Goal: Find specific page/section: Find specific page/section

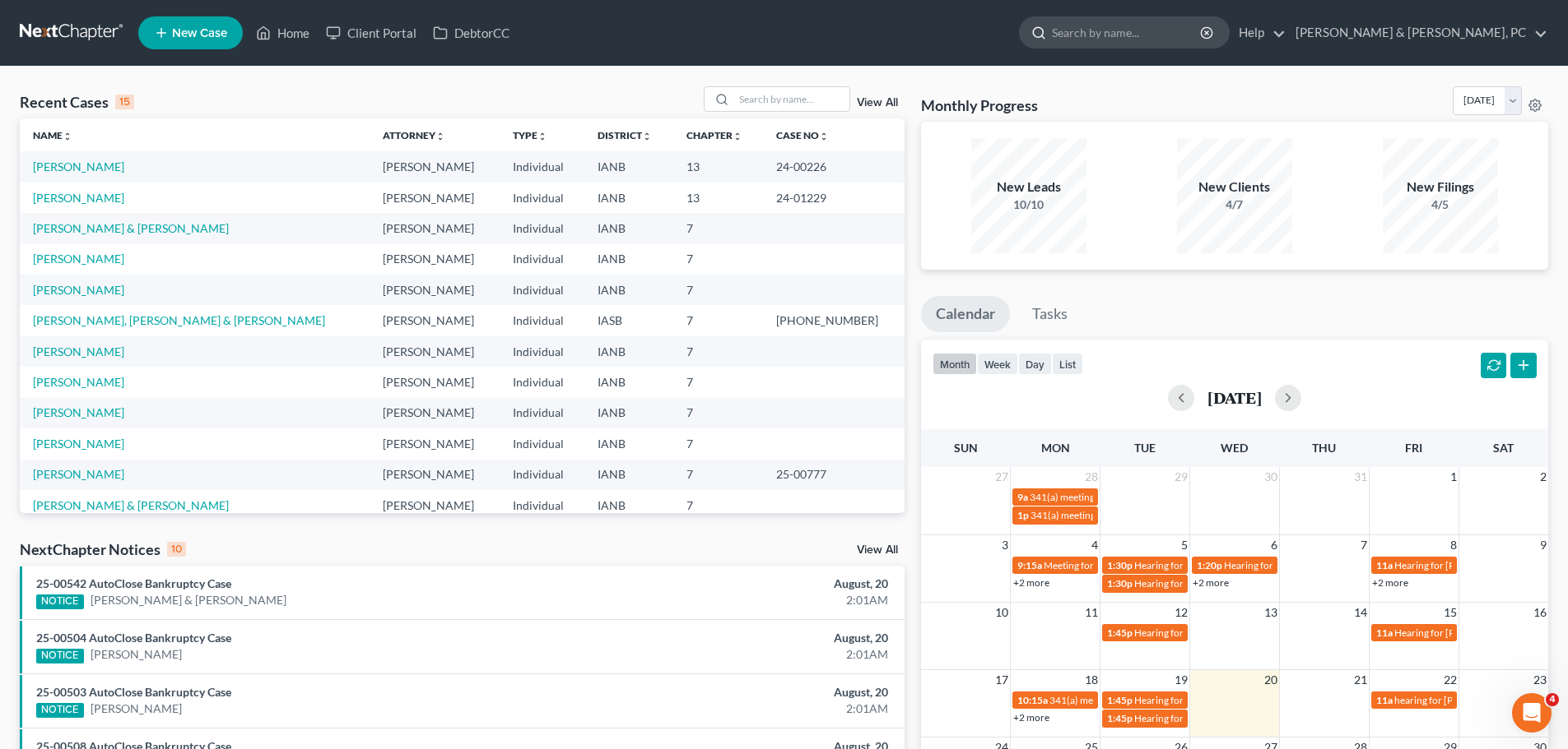
click at [1203, 37] on input "search" at bounding box center [1127, 33] width 150 height 31
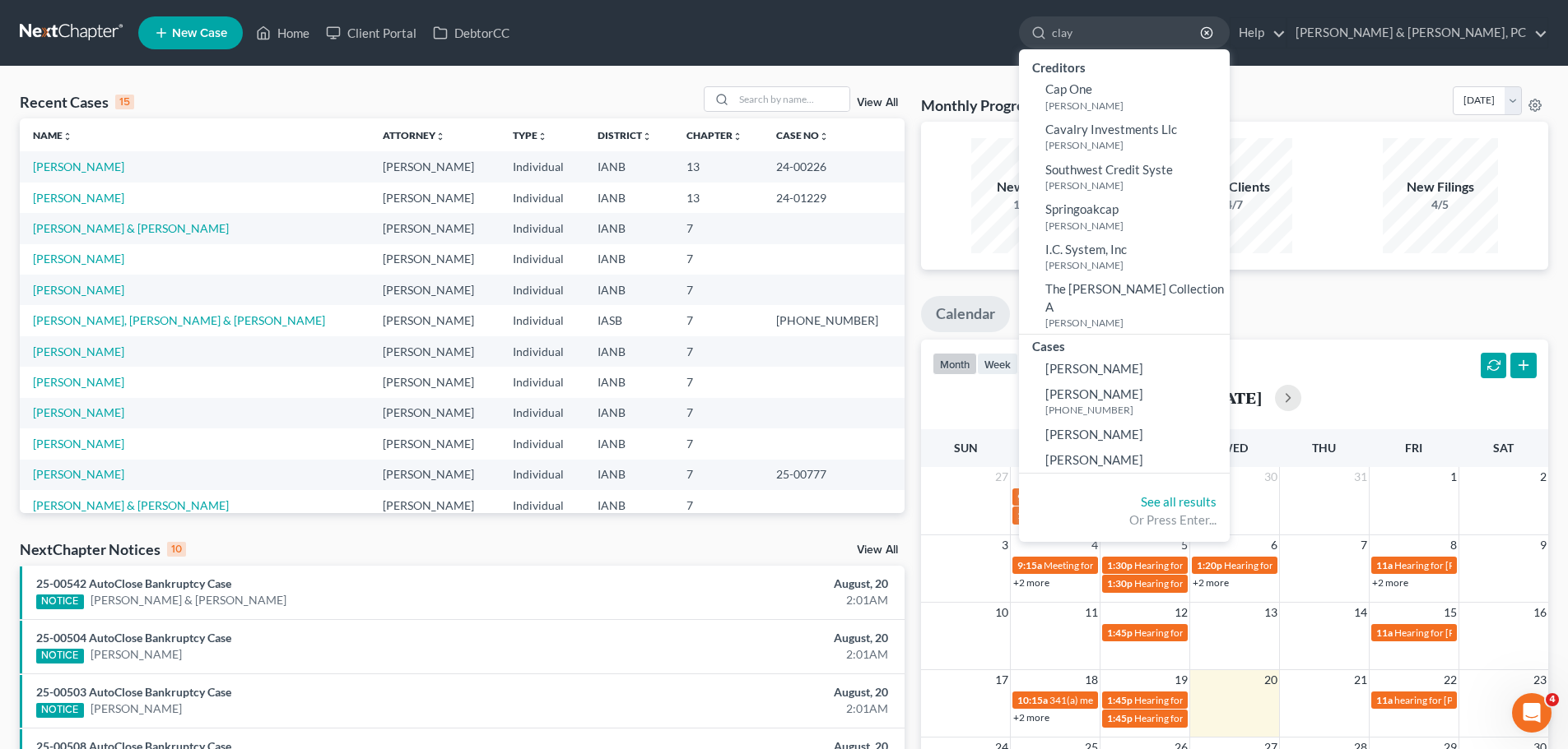
type input "clay"
drag, startPoint x: 1373, startPoint y: 80, endPoint x: 1180, endPoint y: 112, distance: 195.6
click at [1373, 79] on div "Recent Cases 15 View All Name unfold_more expand_more expand_less Attorney unfo…" at bounding box center [784, 610] width 1568 height 1087
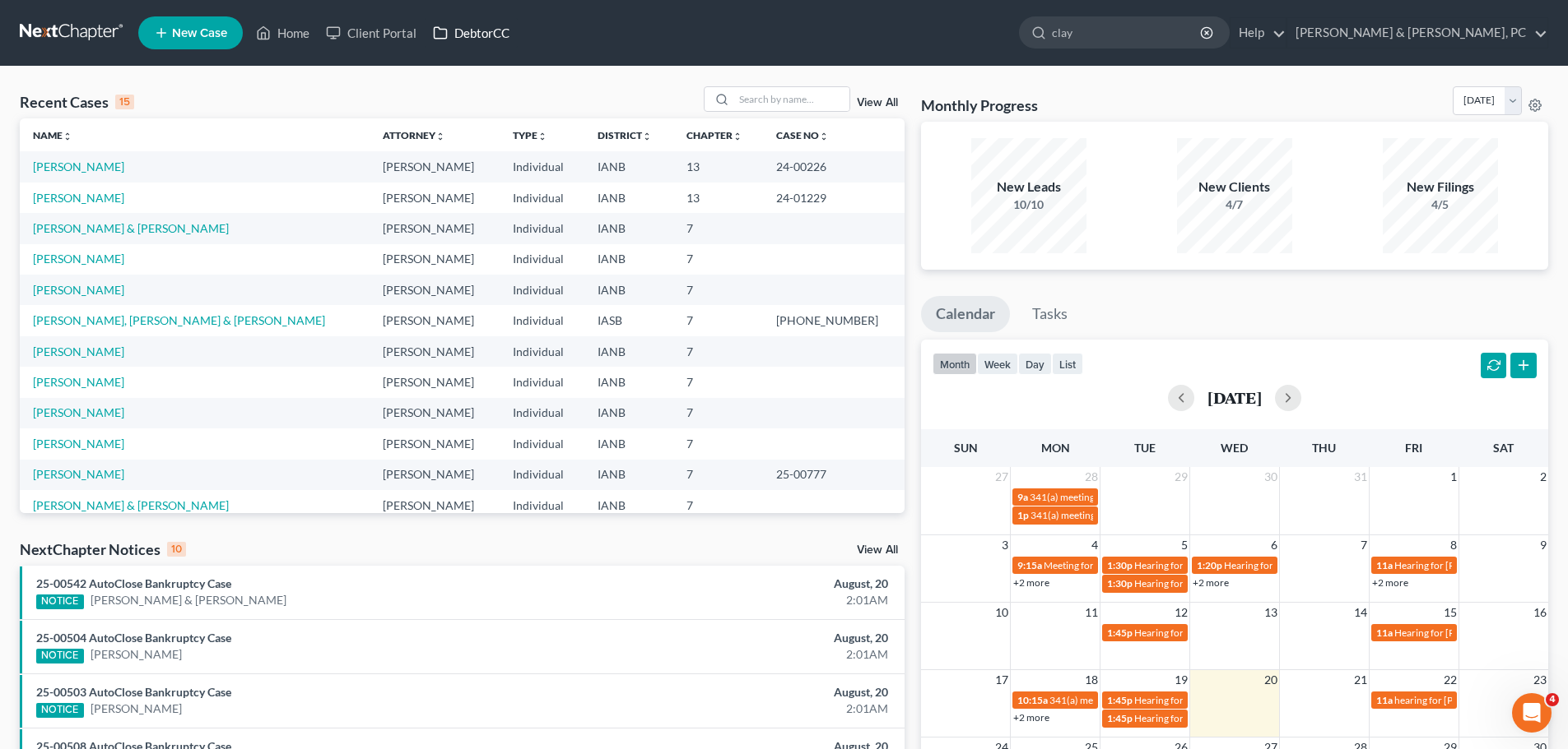
click at [491, 27] on link "DebtorCC" at bounding box center [471, 33] width 93 height 30
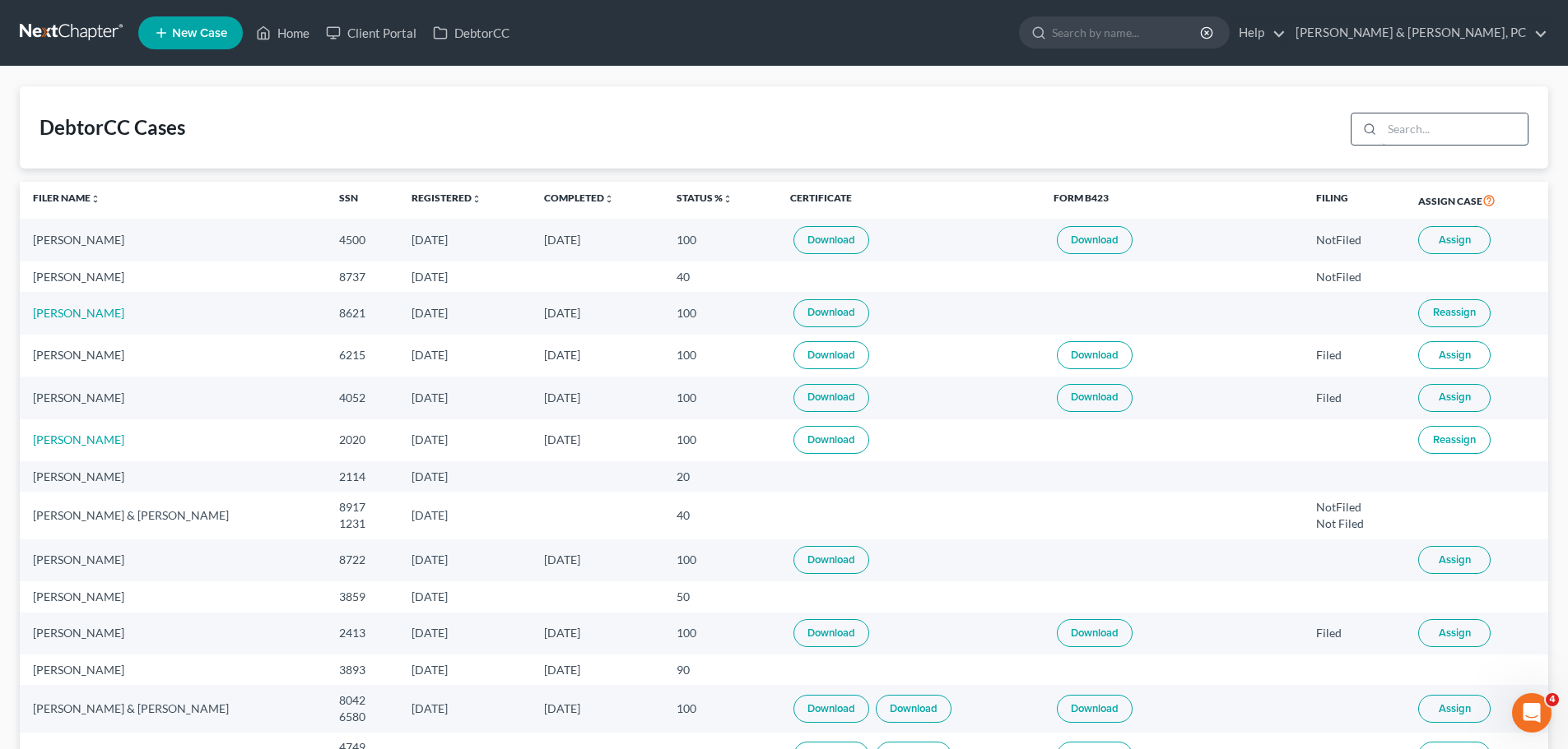
click at [1447, 115] on input "search" at bounding box center [1454, 129] width 146 height 31
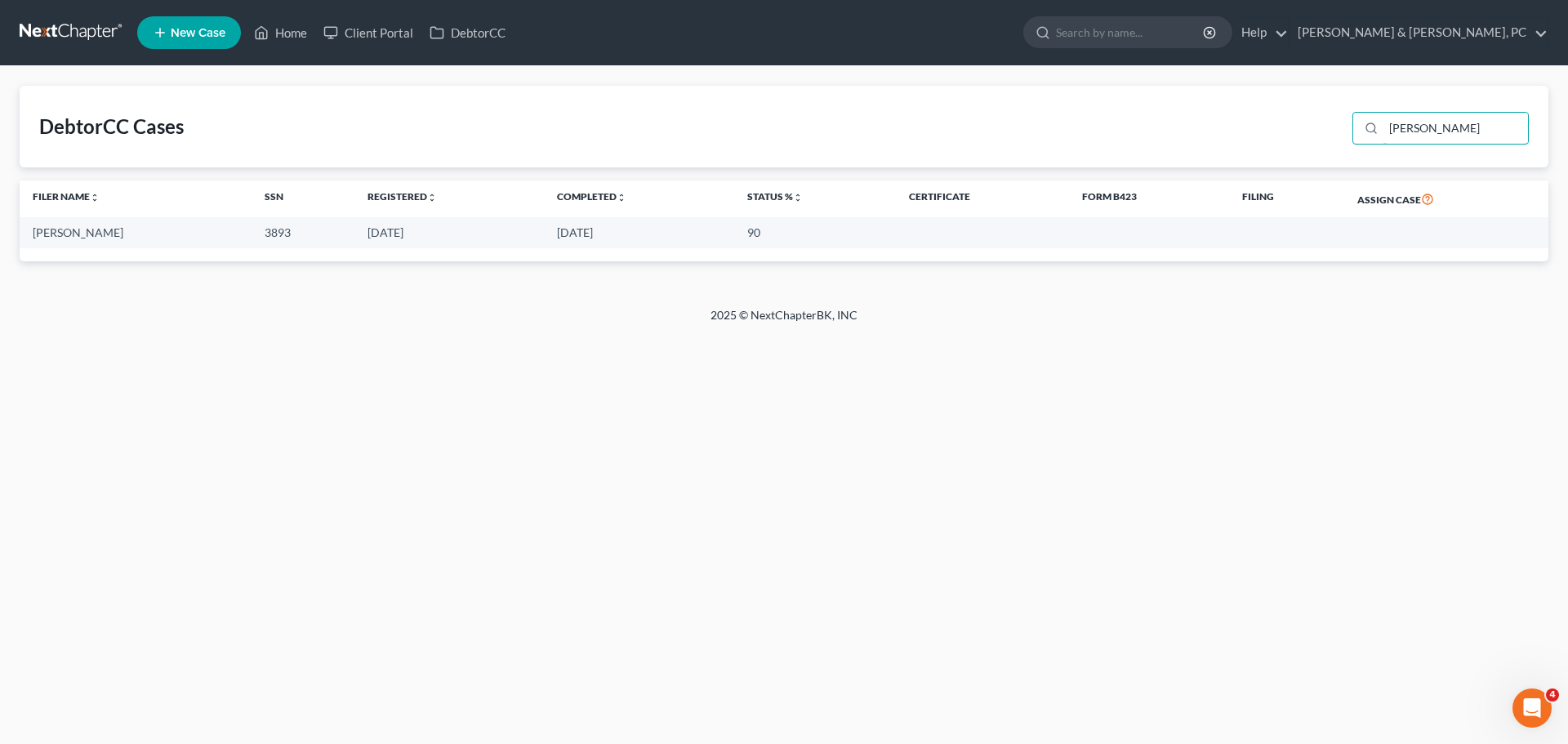
drag, startPoint x: 1448, startPoint y: 133, endPoint x: 1343, endPoint y: 141, distance: 105.3
click at [1343, 141] on div "DebtorCC Cases [PERSON_NAME]" at bounding box center [783, 126] width 1529 height 81
type input "[PERSON_NAME]"
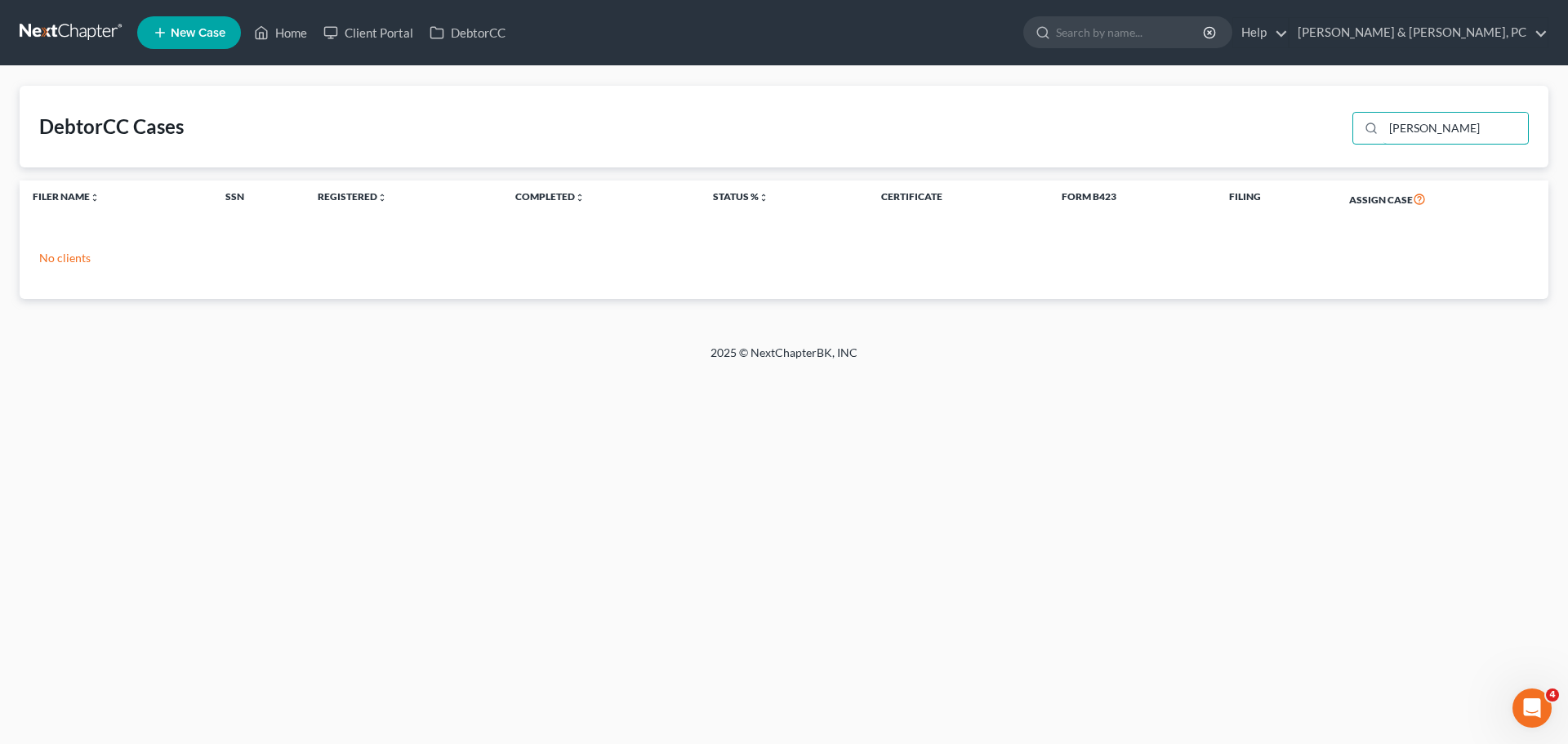
drag, startPoint x: 1465, startPoint y: 120, endPoint x: 1294, endPoint y: 158, distance: 175.2
click at [1294, 158] on div "DebtorCC Cases [PERSON_NAME]" at bounding box center [783, 126] width 1529 height 81
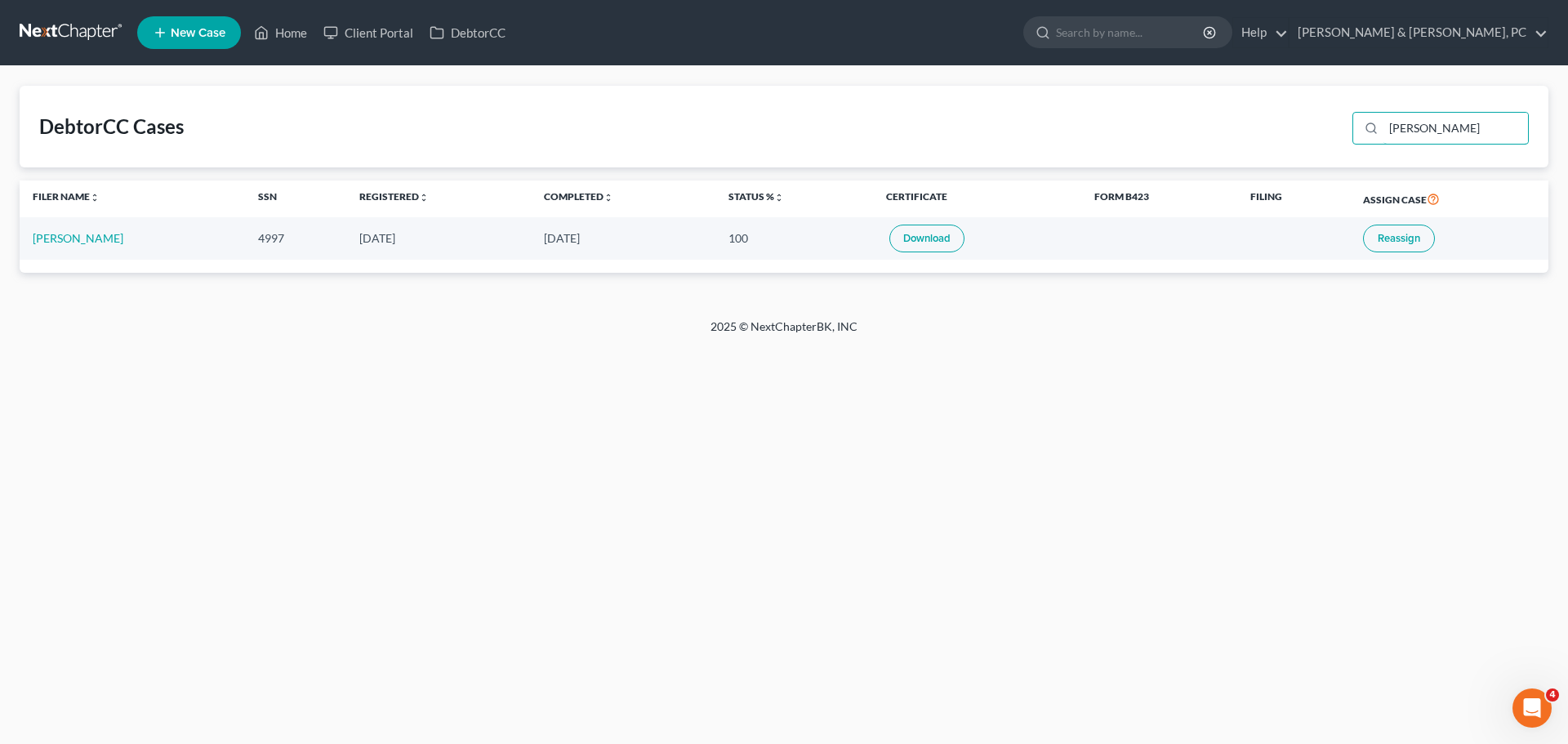
drag, startPoint x: 1477, startPoint y: 129, endPoint x: 1087, endPoint y: 170, distance: 392.1
click at [1087, 170] on div "DebtorCC Cases [PERSON_NAME] [PERSON_NAME] Name unfold_more expand_more expand_…" at bounding box center [783, 179] width 1529 height 187
type input "[PERSON_NAME]"
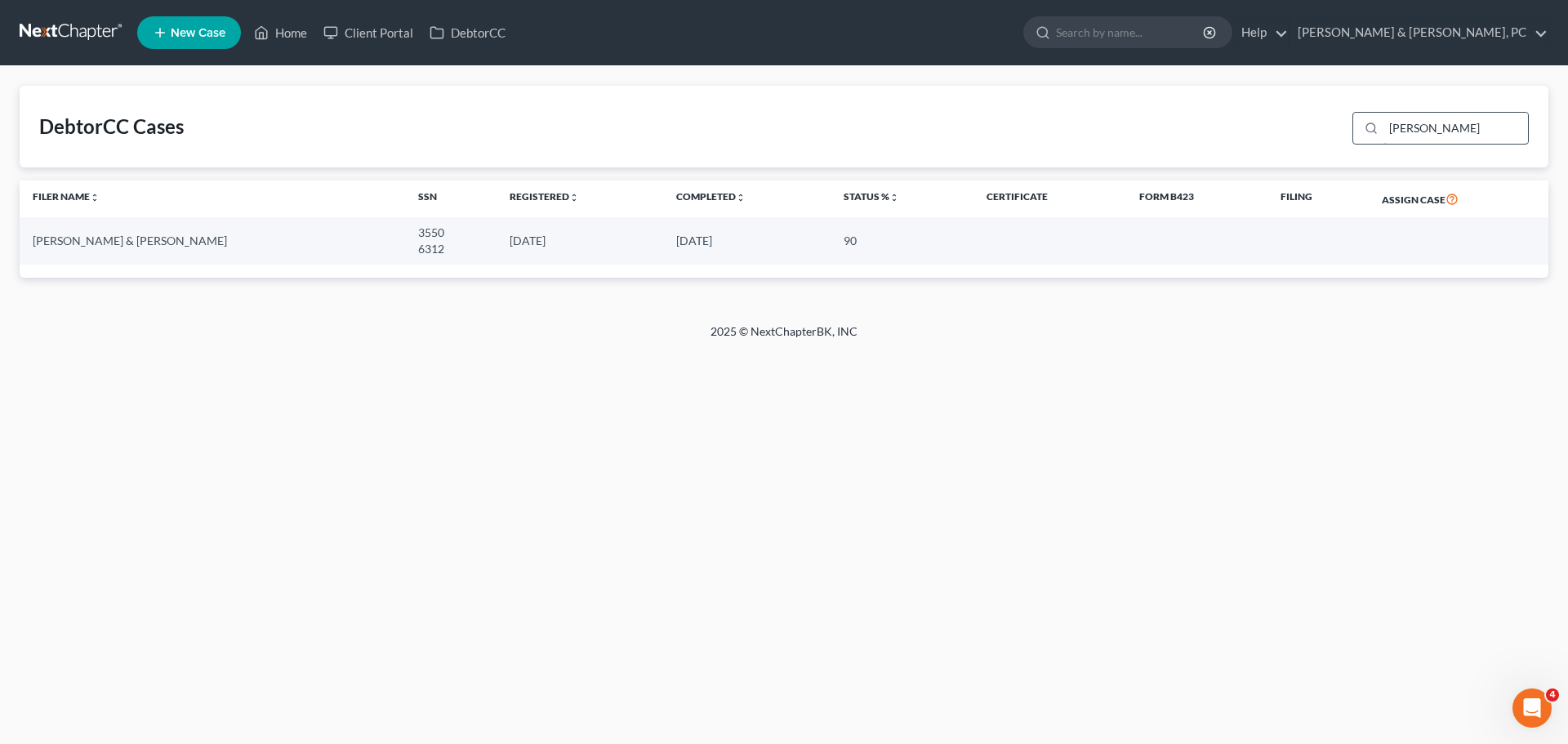
drag, startPoint x: 1398, startPoint y: 127, endPoint x: 1373, endPoint y: 127, distance: 25.0
click at [1373, 127] on div "[PERSON_NAME]" at bounding box center [1441, 128] width 176 height 33
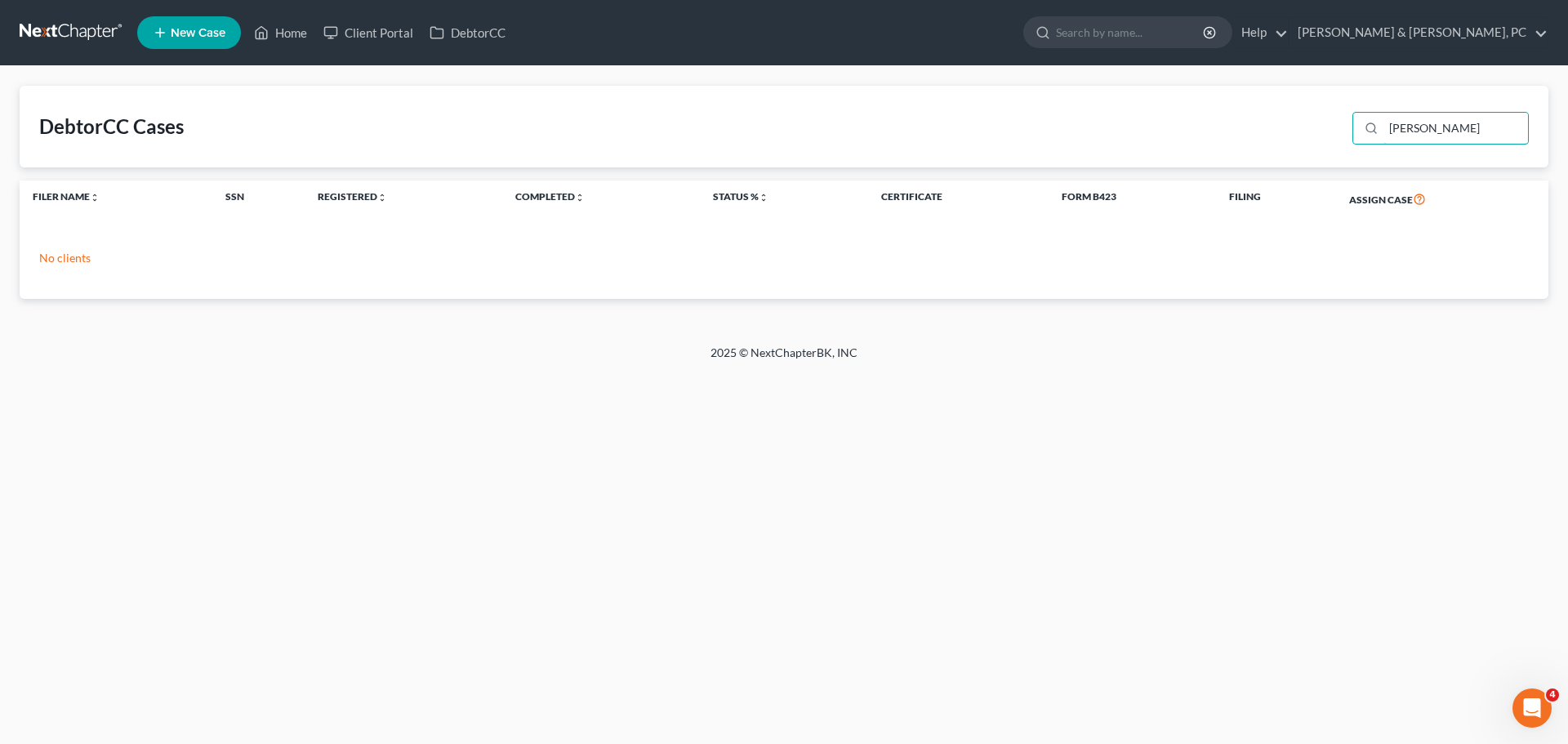
drag, startPoint x: 1453, startPoint y: 122, endPoint x: 1294, endPoint y: 144, distance: 160.5
click at [1294, 142] on div "DebtorCC Cases [PERSON_NAME]" at bounding box center [783, 126] width 1529 height 81
drag, startPoint x: 1444, startPoint y: 133, endPoint x: 1339, endPoint y: 127, distance: 105.2
click at [1339, 127] on div "DebtorCC Cases [PERSON_NAME]" at bounding box center [783, 126] width 1529 height 81
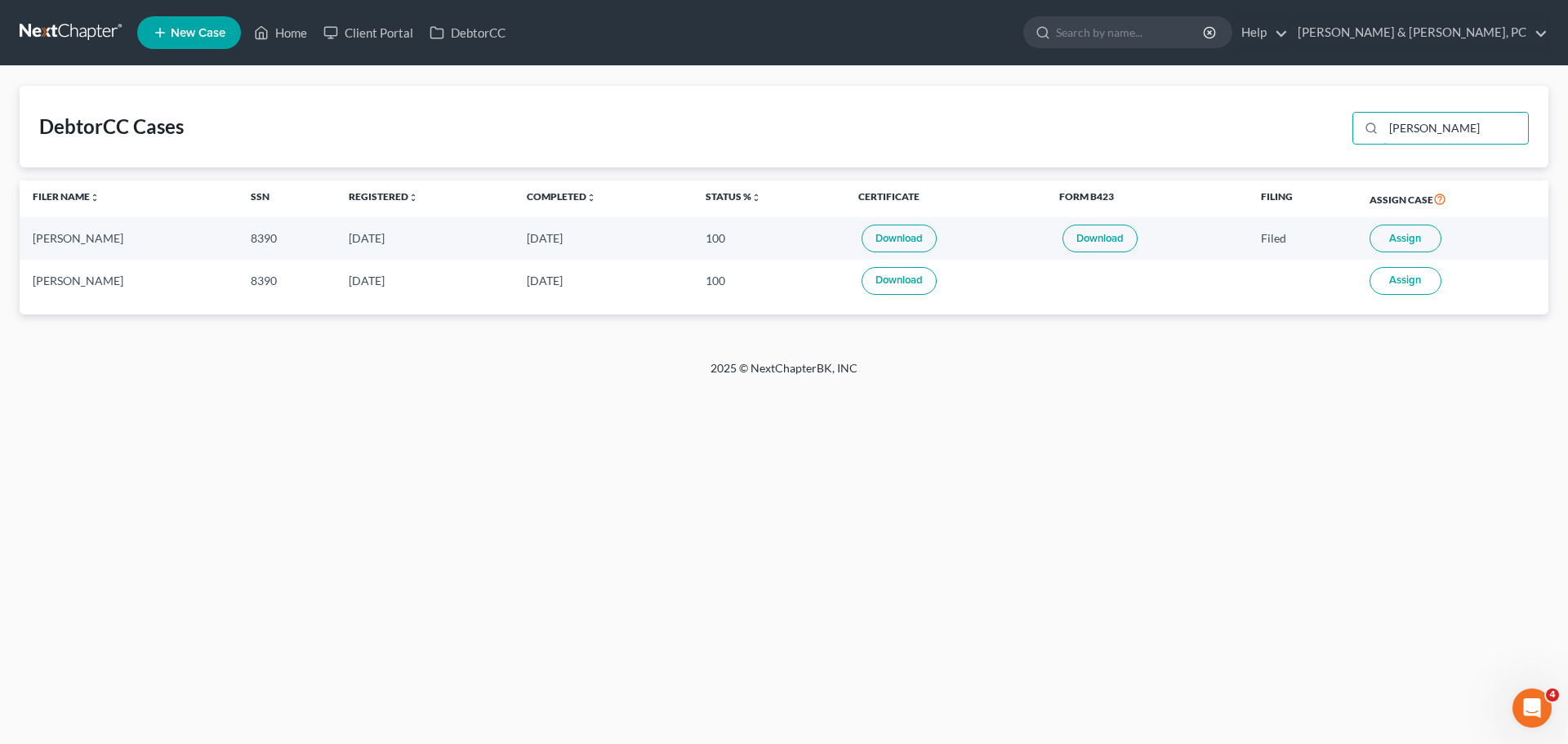
drag, startPoint x: 1433, startPoint y: 134, endPoint x: 1312, endPoint y: 117, distance: 122.2
click at [1312, 117] on div "DebtorCC Cases [PERSON_NAME]" at bounding box center [783, 126] width 1529 height 81
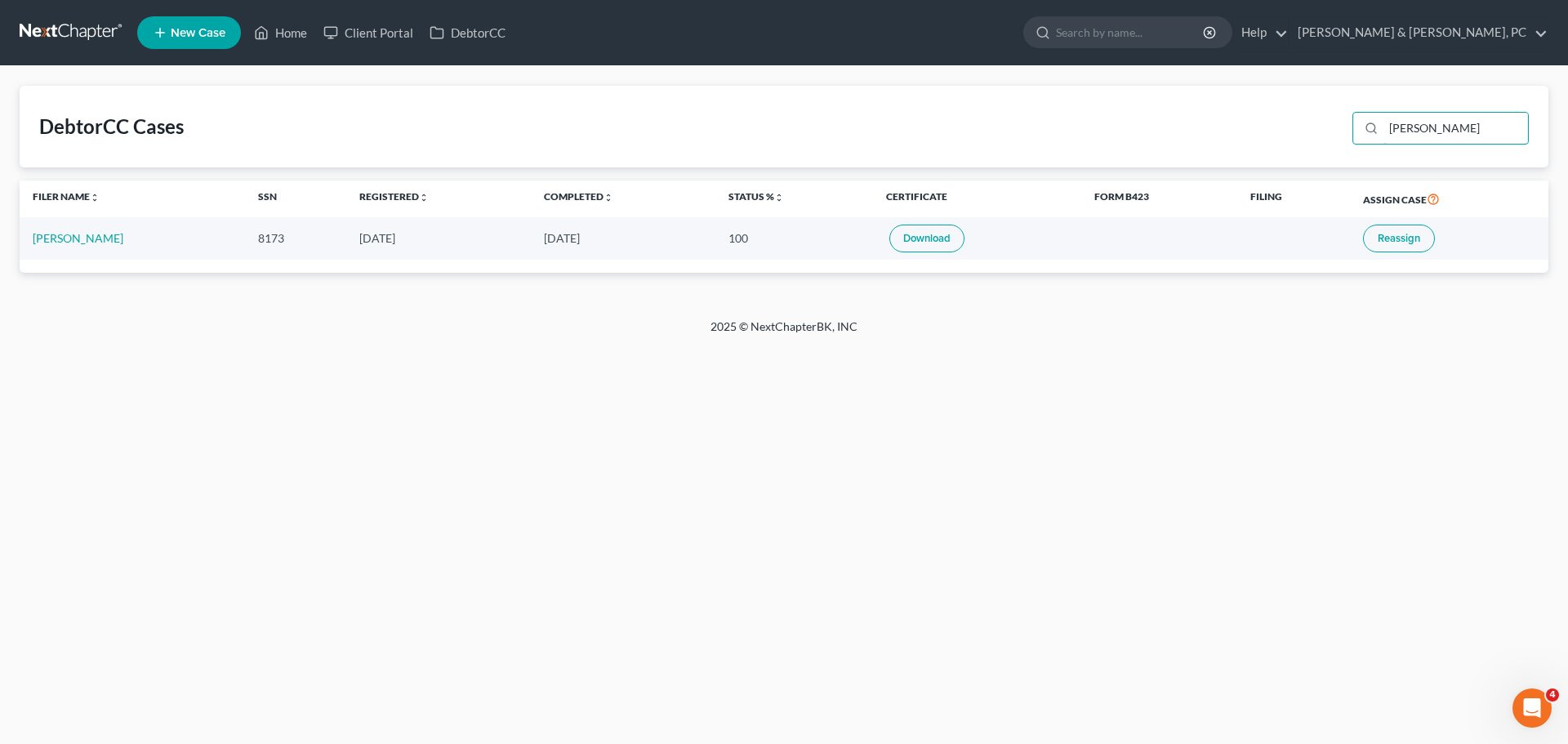
drag, startPoint x: 1463, startPoint y: 122, endPoint x: 1355, endPoint y: 113, distance: 108.4
click at [1355, 113] on div "[PERSON_NAME]" at bounding box center [1437, 126] width 183 height 42
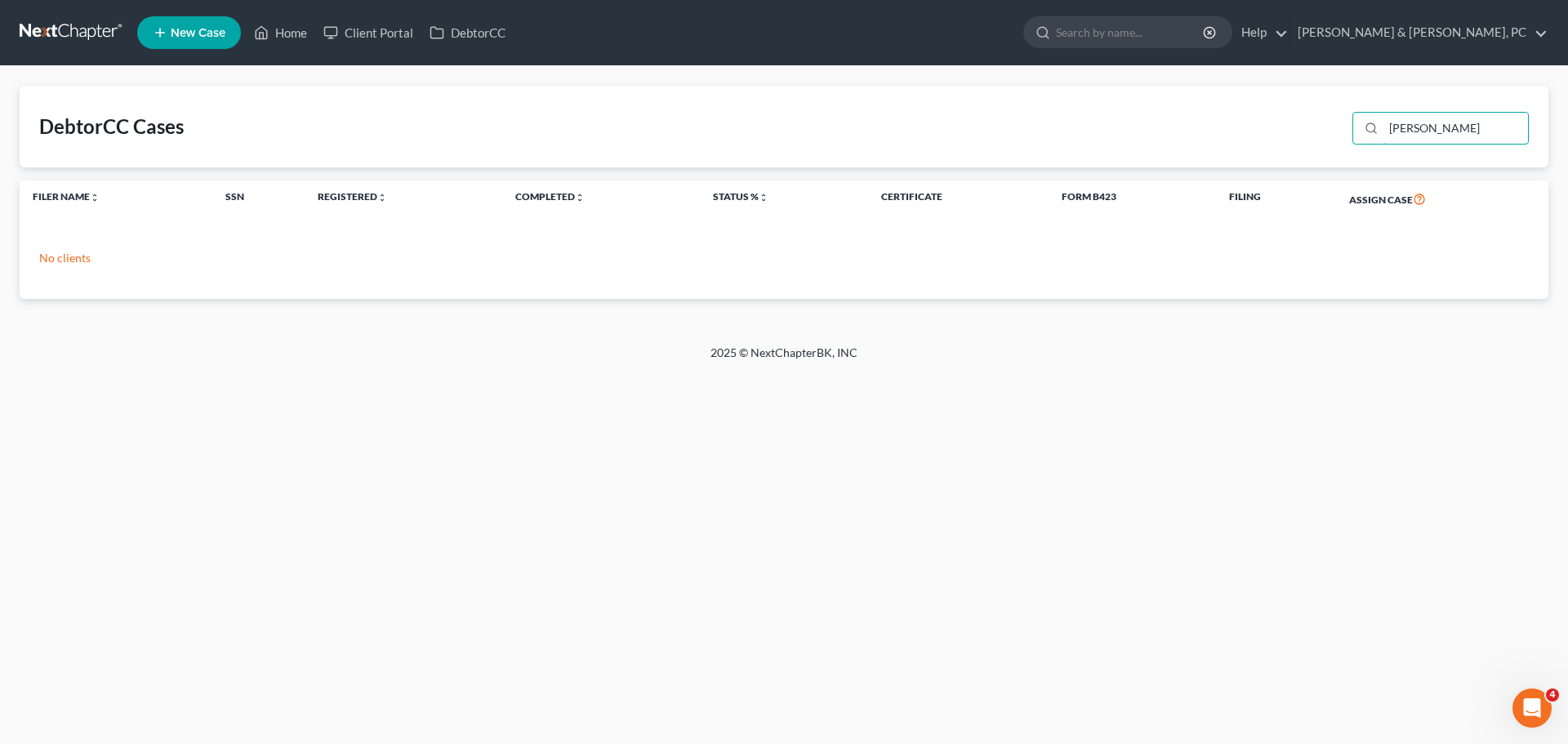
drag, startPoint x: 1446, startPoint y: 129, endPoint x: 1333, endPoint y: 124, distance: 113.1
click at [1333, 124] on div "DebtorCC Cases [PERSON_NAME]" at bounding box center [783, 126] width 1529 height 81
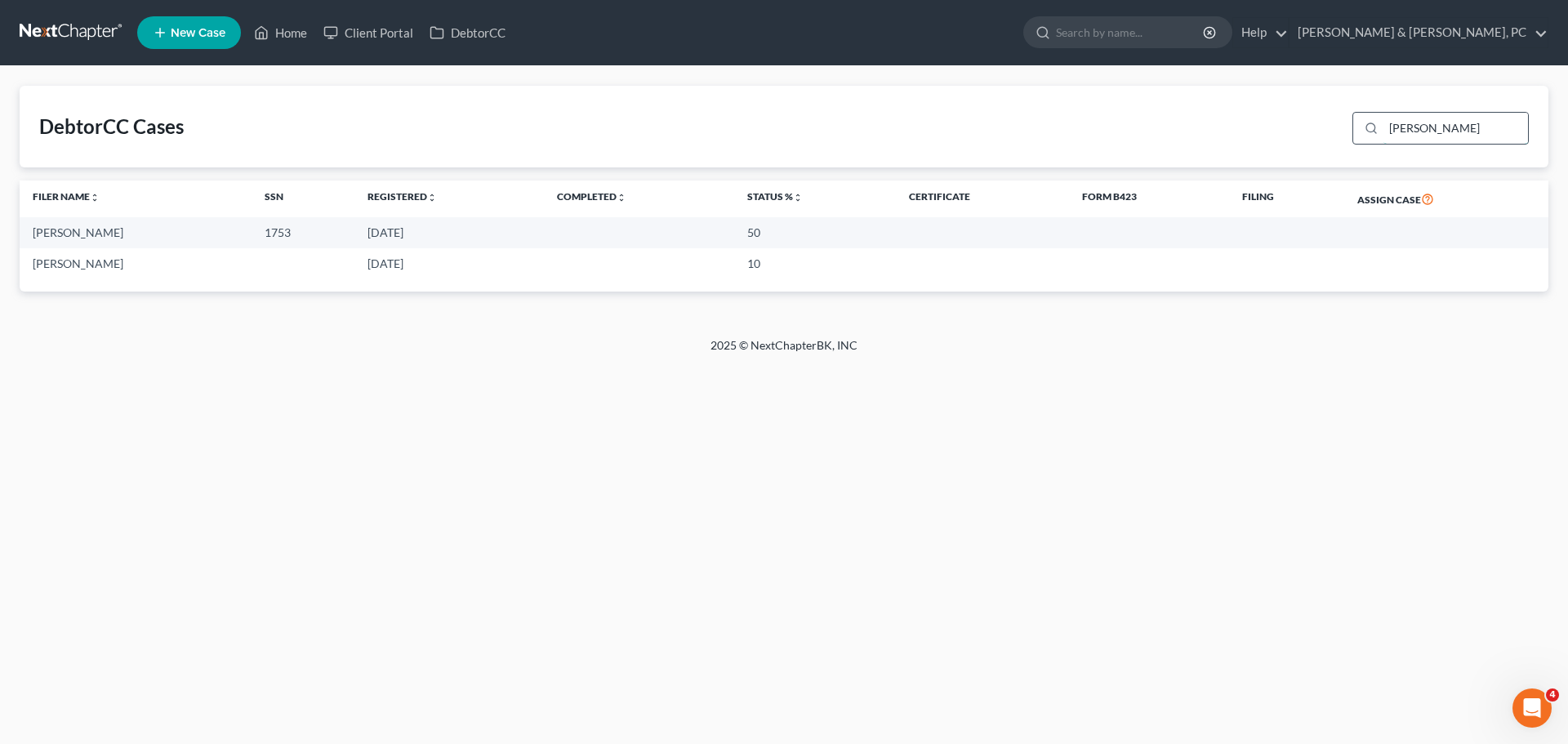
drag, startPoint x: 1445, startPoint y: 134, endPoint x: 1361, endPoint y: 143, distance: 84.5
click at [1361, 143] on div "[PERSON_NAME]" at bounding box center [1441, 128] width 176 height 33
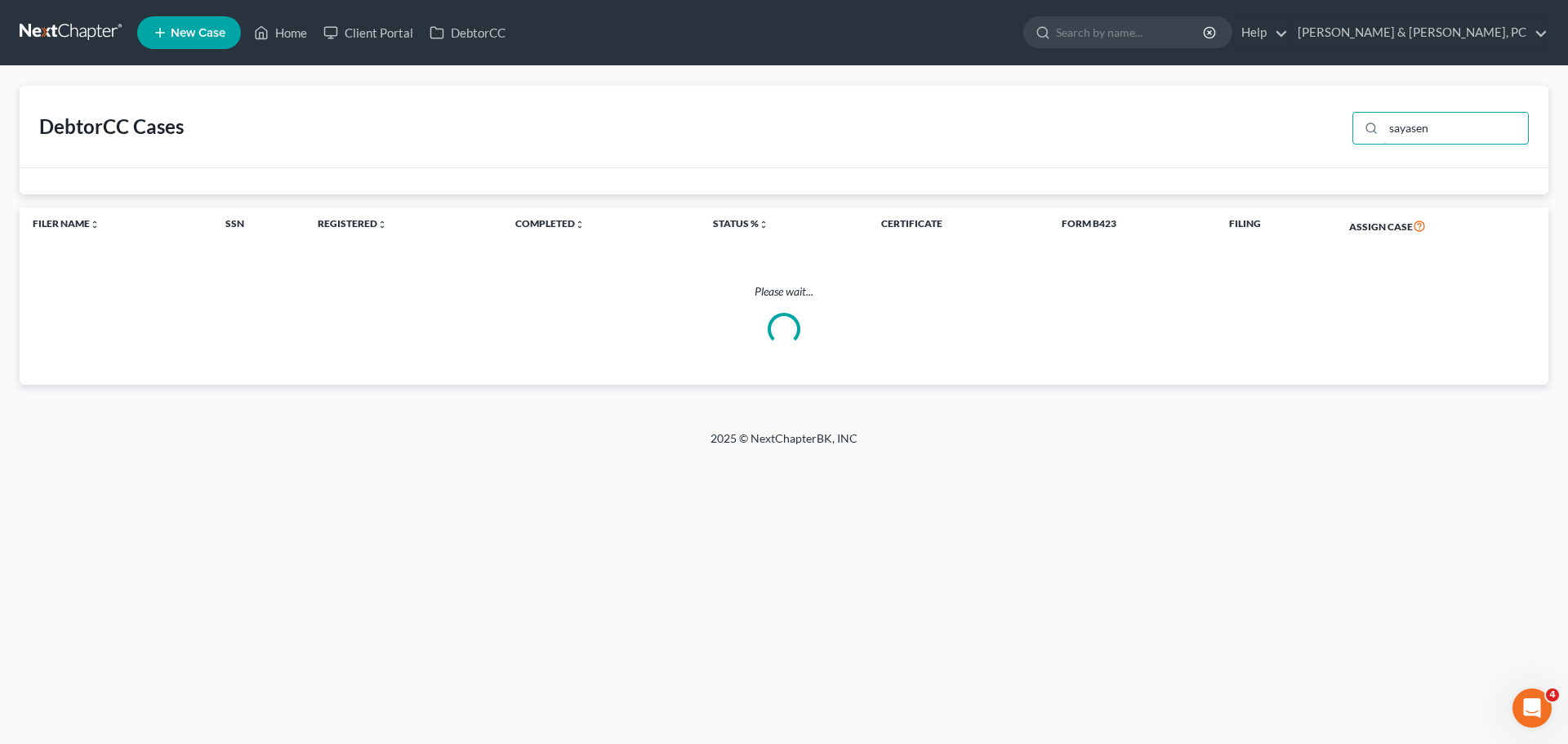
type input "sayasenh"
